Goal: Navigation & Orientation: Find specific page/section

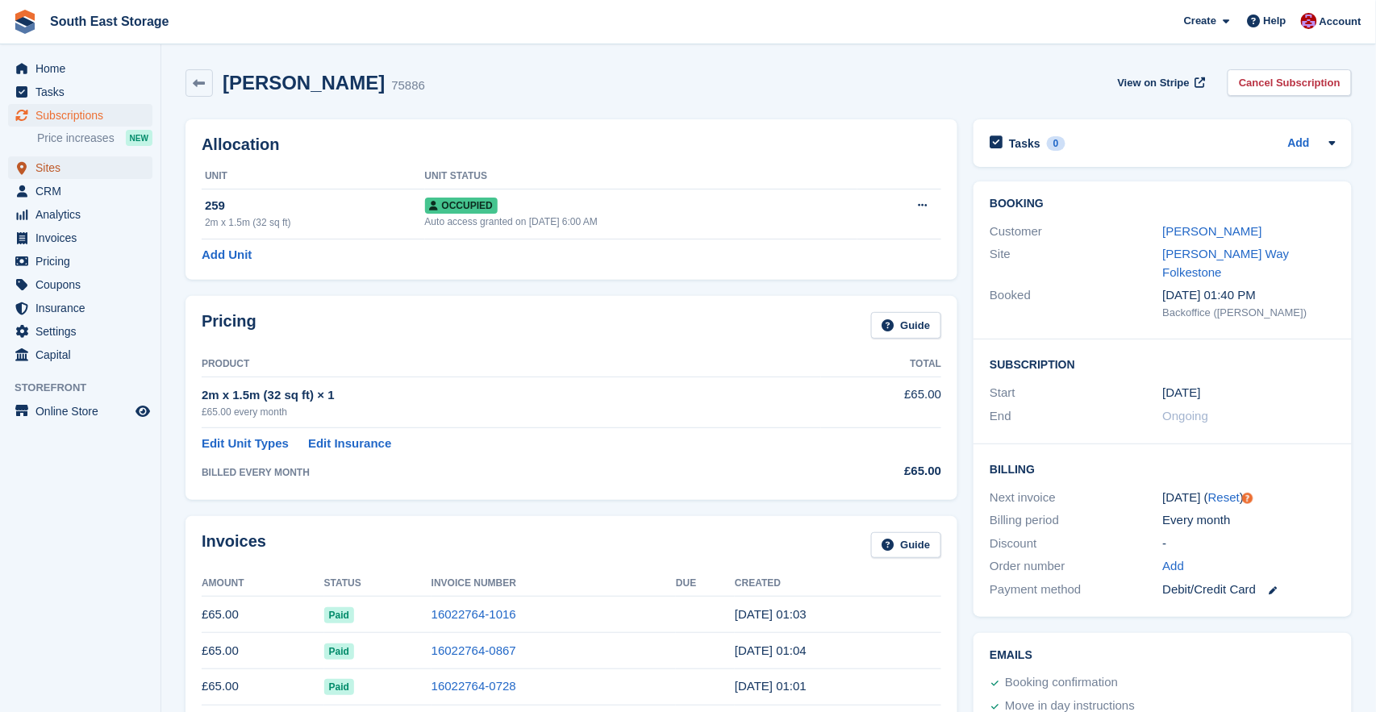
click at [44, 168] on span "Sites" at bounding box center [83, 167] width 97 height 23
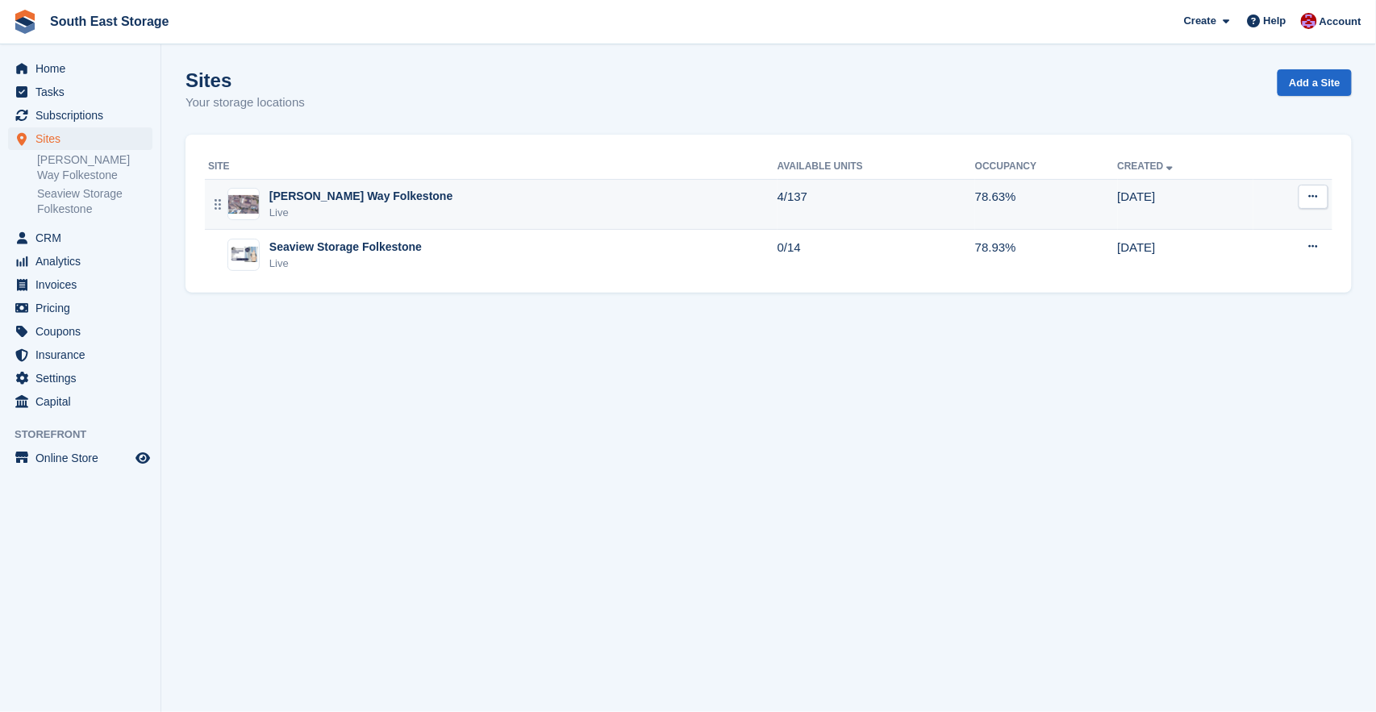
click at [330, 201] on div "[PERSON_NAME] Way Folkestone" at bounding box center [360, 196] width 183 height 17
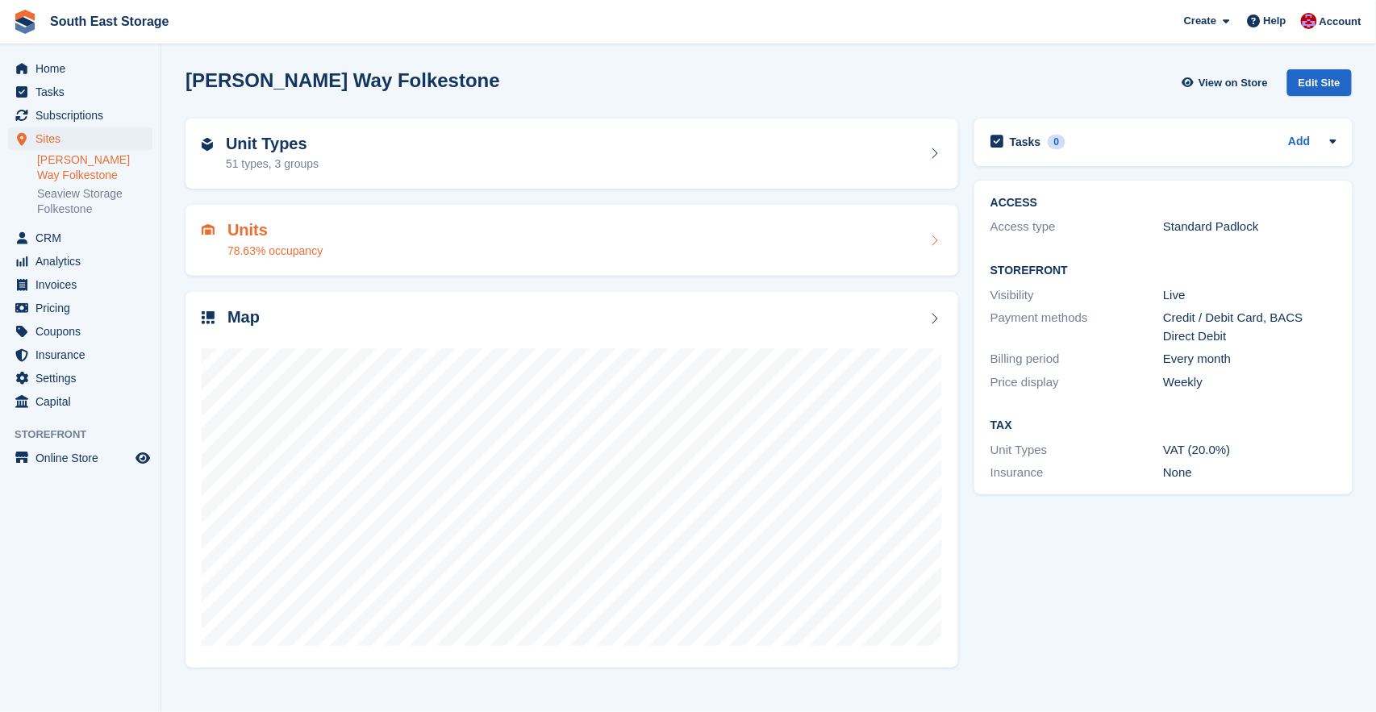
click at [276, 226] on h2 "Units" at bounding box center [274, 230] width 95 height 19
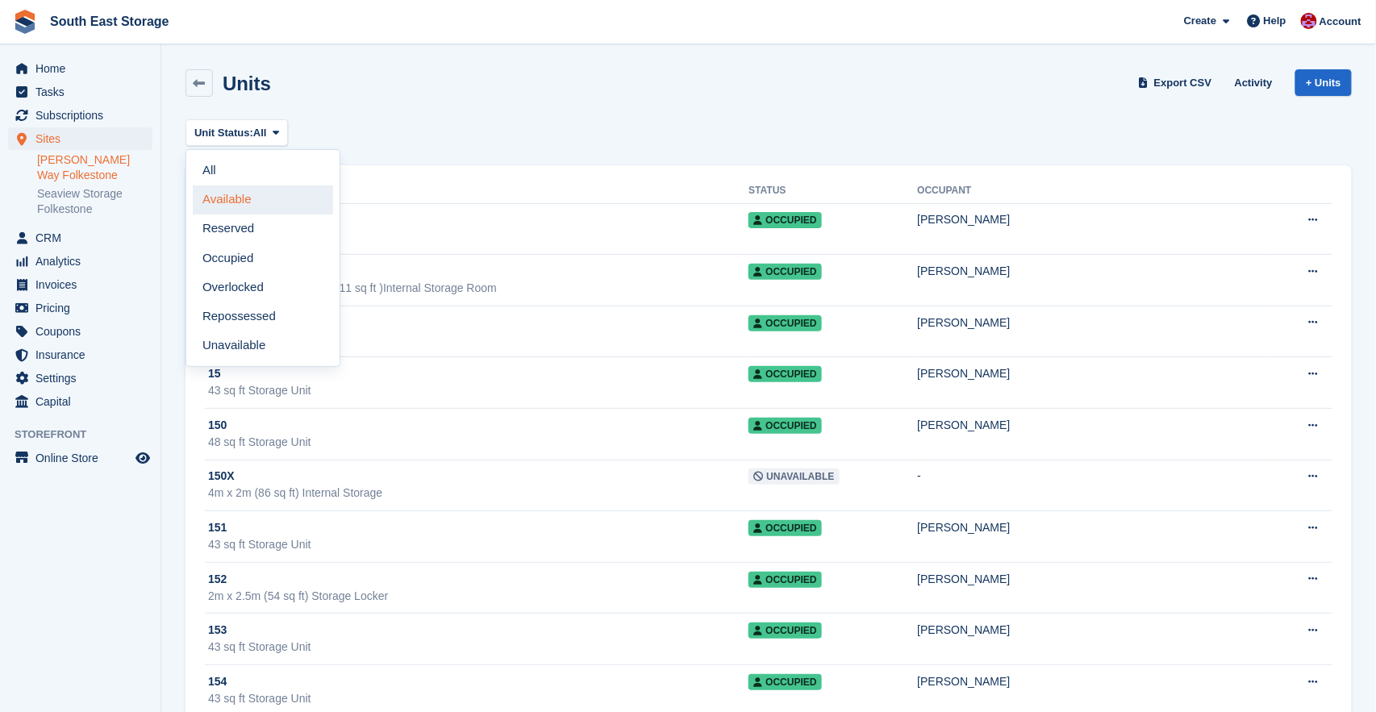
click at [260, 207] on link "Available" at bounding box center [263, 199] width 140 height 29
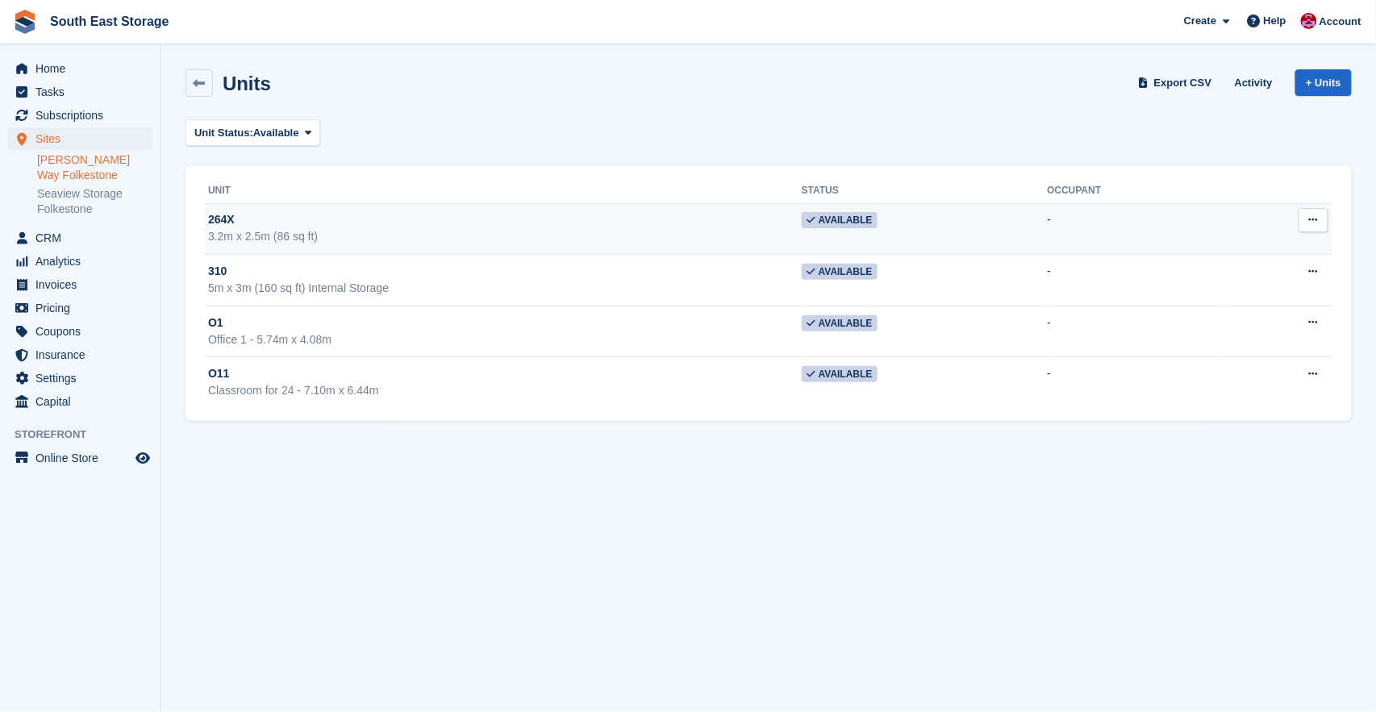
click at [541, 233] on div "3.2m x 2.5m (86 sq ft)" at bounding box center [505, 236] width 594 height 17
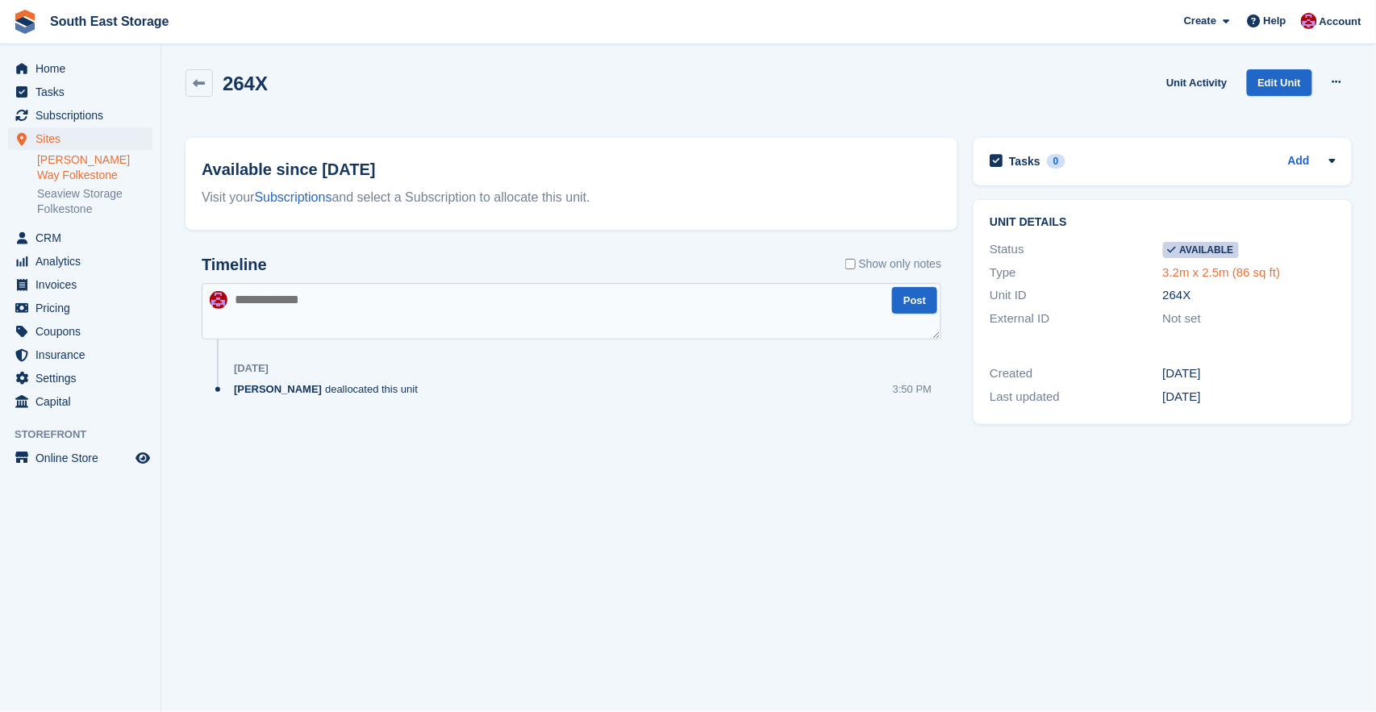
click at [1206, 276] on link "3.2m x 2.5m (86 sq ft)" at bounding box center [1222, 272] width 118 height 14
